Goal: Find specific page/section: Find specific page/section

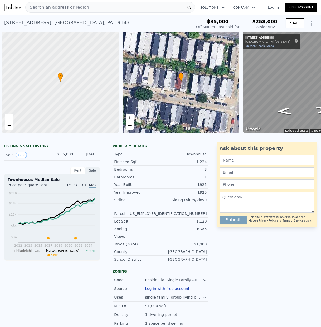
scroll to position [0, 2]
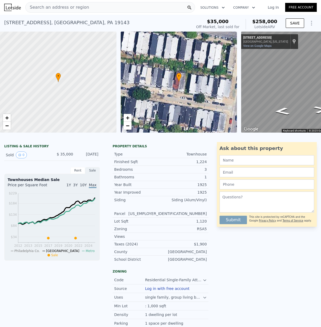
click at [35, 7] on span "Search an address or region" at bounding box center [57, 7] width 63 height 6
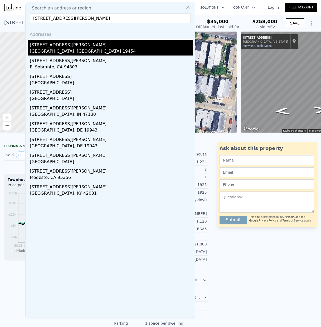
type input "[STREET_ADDRESS][PERSON_NAME]"
click at [52, 47] on div "[STREET_ADDRESS][PERSON_NAME]" at bounding box center [111, 44] width 163 height 8
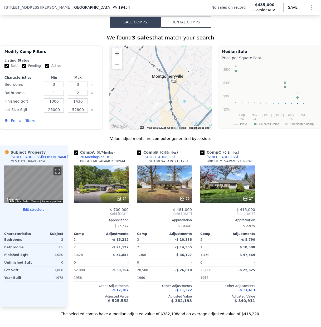
scroll to position [386, 0]
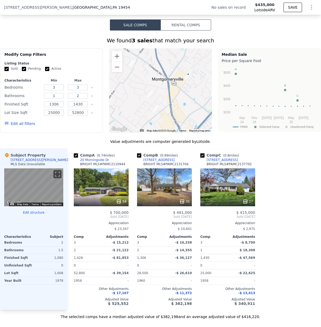
click at [175, 94] on div at bounding box center [160, 90] width 103 height 84
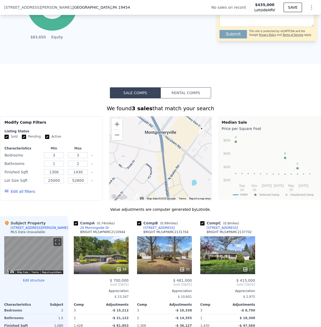
scroll to position [319, 0]
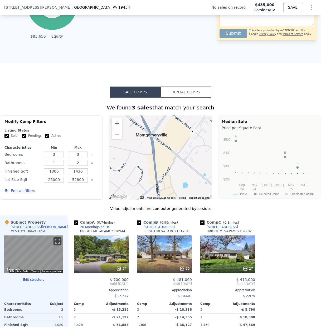
drag, startPoint x: 147, startPoint y: 147, endPoint x: 137, endPoint y: 151, distance: 10.6
click at [138, 151] on div at bounding box center [160, 158] width 103 height 84
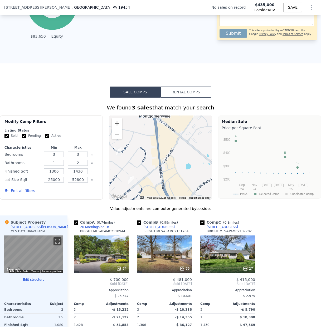
drag, startPoint x: 188, startPoint y: 166, endPoint x: 191, endPoint y: 147, distance: 19.4
click at [191, 147] on div at bounding box center [160, 158] width 103 height 84
click at [118, 134] on button "Zoom out" at bounding box center [117, 134] width 11 height 11
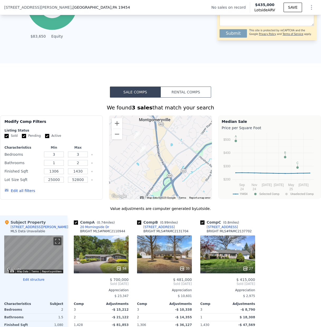
drag, startPoint x: 174, startPoint y: 174, endPoint x: 170, endPoint y: 157, distance: 17.9
click at [171, 157] on div at bounding box center [160, 158] width 103 height 84
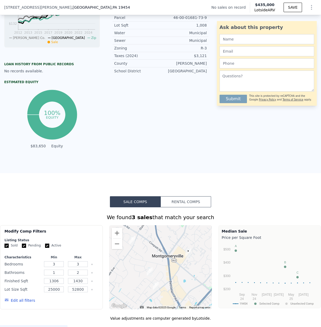
scroll to position [0, 0]
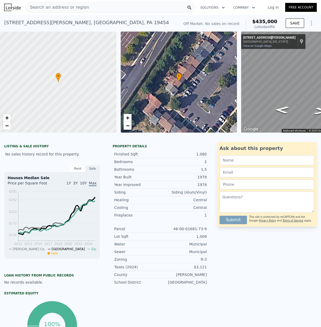
click at [43, 8] on span "Search an address or region" at bounding box center [57, 7] width 63 height 6
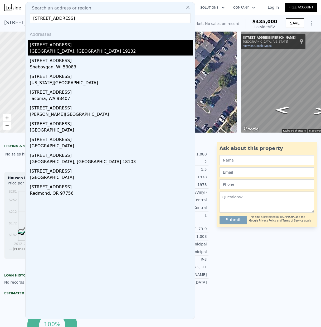
type input "[STREET_ADDRESS]"
click at [71, 45] on div "[STREET_ADDRESS]" at bounding box center [111, 44] width 163 height 8
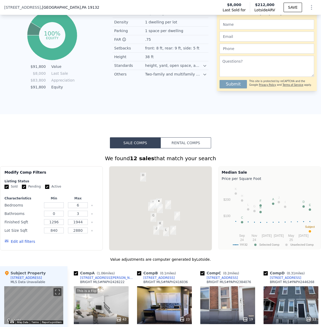
scroll to position [337, 0]
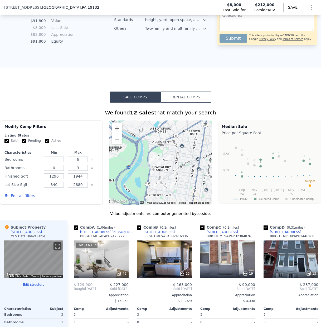
click at [157, 168] on div at bounding box center [160, 163] width 103 height 84
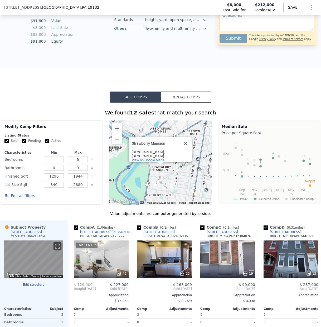
click at [157, 168] on div "Strawberry Mansion [GEOGRAPHIC_DATA] [GEOGRAPHIC_DATA], [GEOGRAPHIC_DATA] View …" at bounding box center [160, 163] width 103 height 84
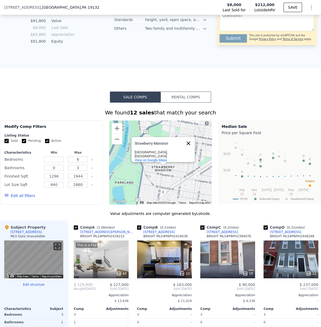
click at [189, 144] on button "Close" at bounding box center [188, 143] width 13 height 13
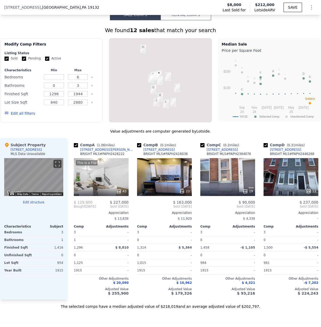
scroll to position [0, 0]
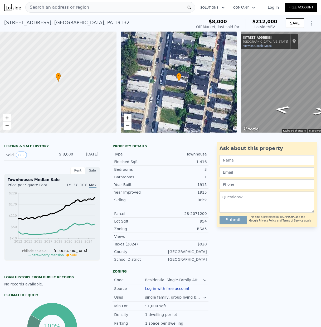
click at [43, 6] on span "Search an address or region" at bounding box center [57, 7] width 63 height 6
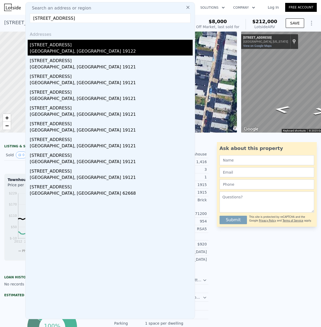
type input "[STREET_ADDRESS]"
click at [65, 49] on div "[GEOGRAPHIC_DATA], [GEOGRAPHIC_DATA] 19122" at bounding box center [111, 51] width 163 height 7
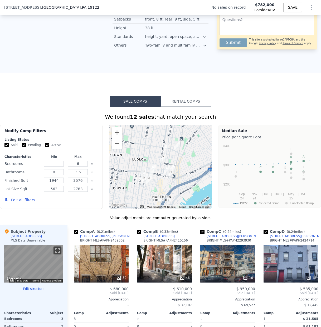
scroll to position [399, 0]
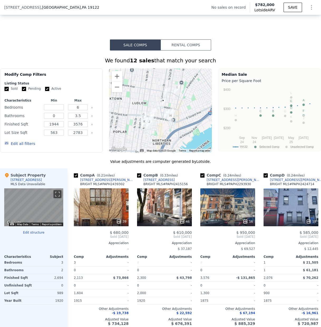
click at [156, 129] on div at bounding box center [160, 110] width 103 height 84
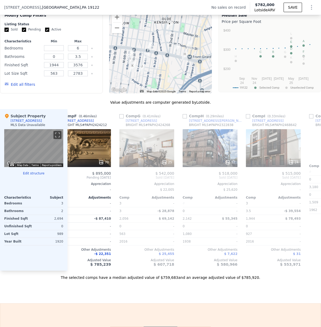
scroll to position [0, 353]
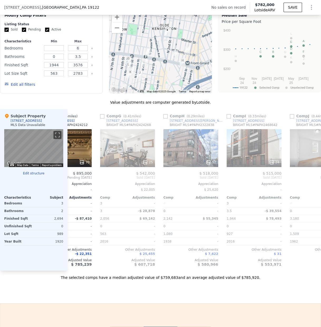
drag, startPoint x: 166, startPoint y: 52, endPoint x: 165, endPoint y: 77, distance: 25.3
click at [164, 59] on div at bounding box center [160, 51] width 103 height 84
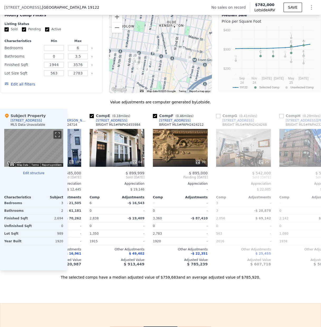
scroll to position [455, 0]
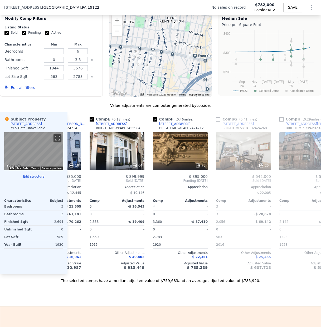
drag, startPoint x: 182, startPoint y: 57, endPoint x: 190, endPoint y: 45, distance: 14.2
click at [190, 45] on div at bounding box center [160, 54] width 103 height 84
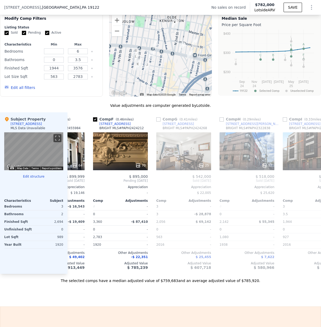
scroll to position [0, 281]
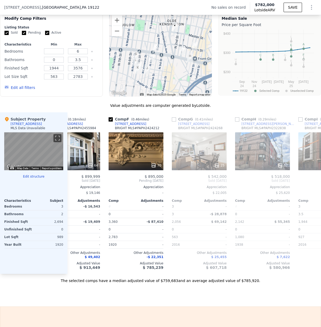
drag, startPoint x: 189, startPoint y: 70, endPoint x: 190, endPoint y: 73, distance: 3.2
click at [190, 73] on div at bounding box center [160, 54] width 103 height 84
